Goal: Information Seeking & Learning: Learn about a topic

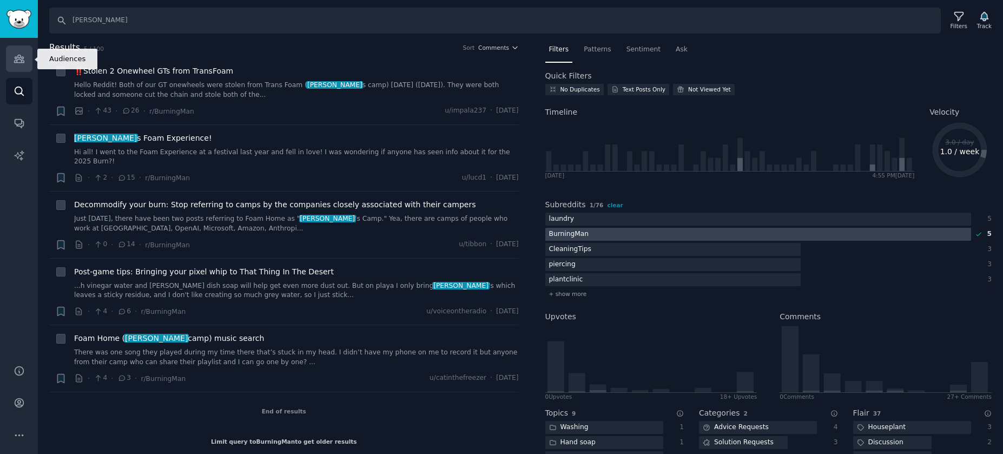
click at [20, 59] on icon "Sidebar" at bounding box center [19, 58] width 11 height 11
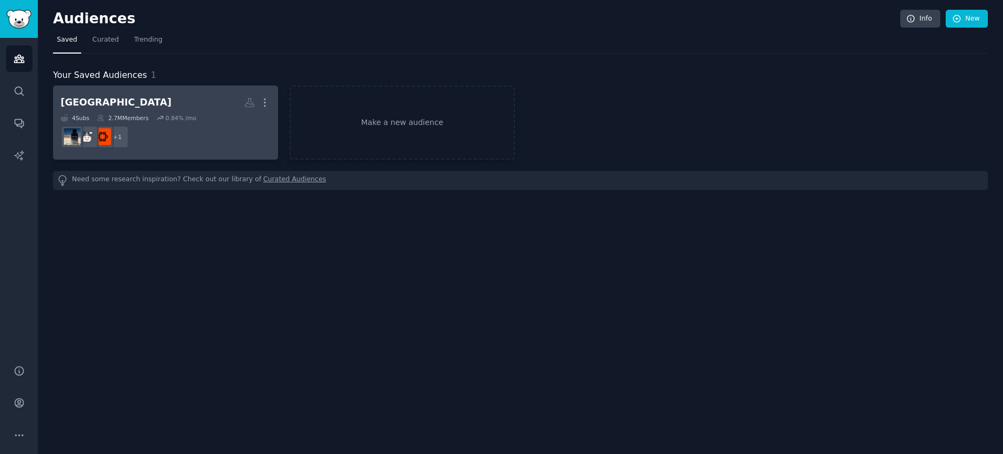
click at [212, 125] on dd "+ 1" at bounding box center [166, 137] width 210 height 30
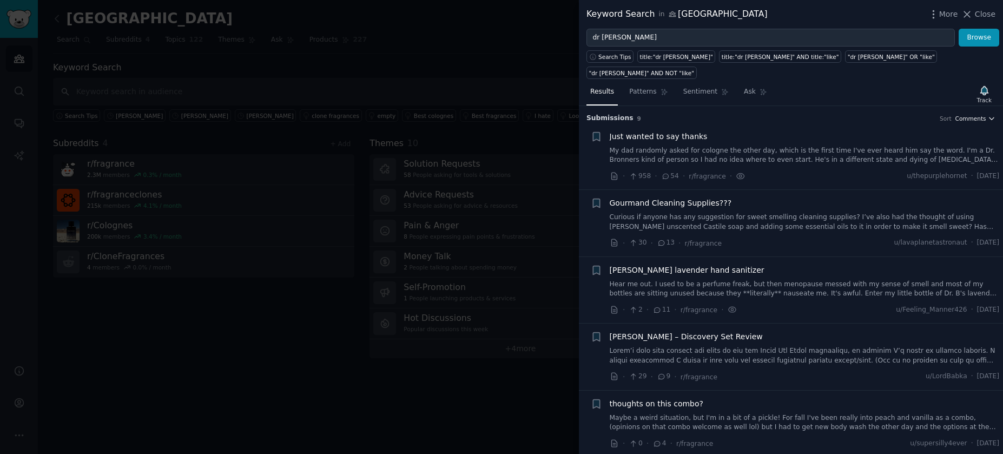
click at [970, 115] on span "Comments" at bounding box center [970, 119] width 31 height 8
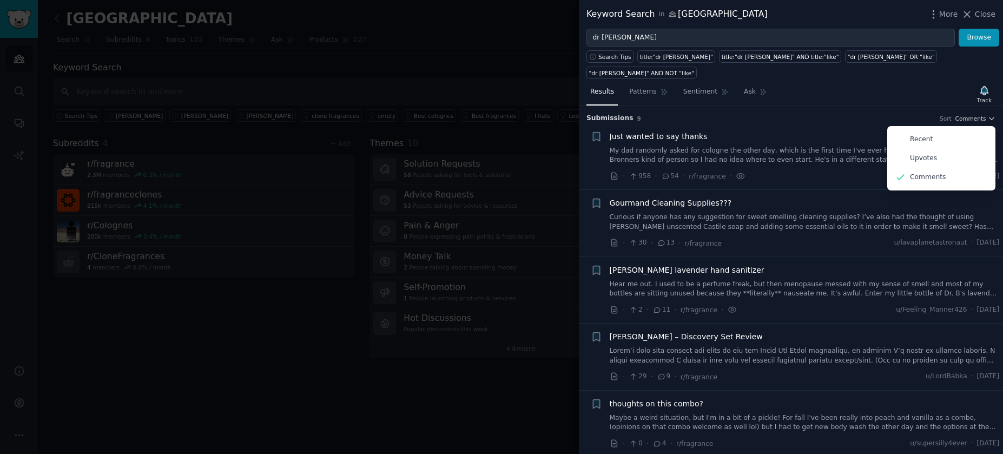
click at [816, 123] on li "+ Just wanted to say thanks My dad randomly asked for cologne the other day, wh…" at bounding box center [791, 156] width 424 height 67
